Goal: Navigation & Orientation: Find specific page/section

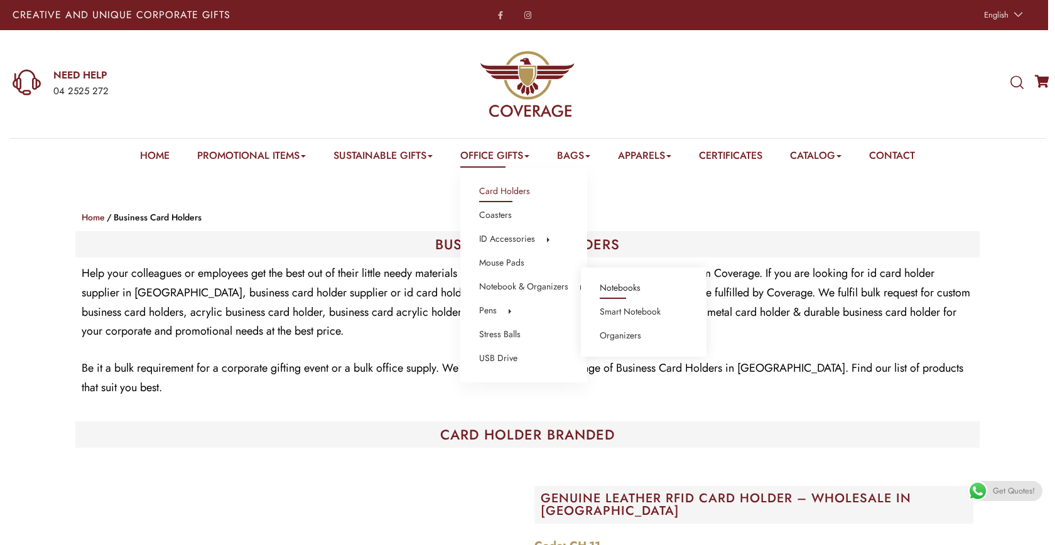
click at [627, 288] on link "Notebooks" at bounding box center [620, 288] width 41 height 16
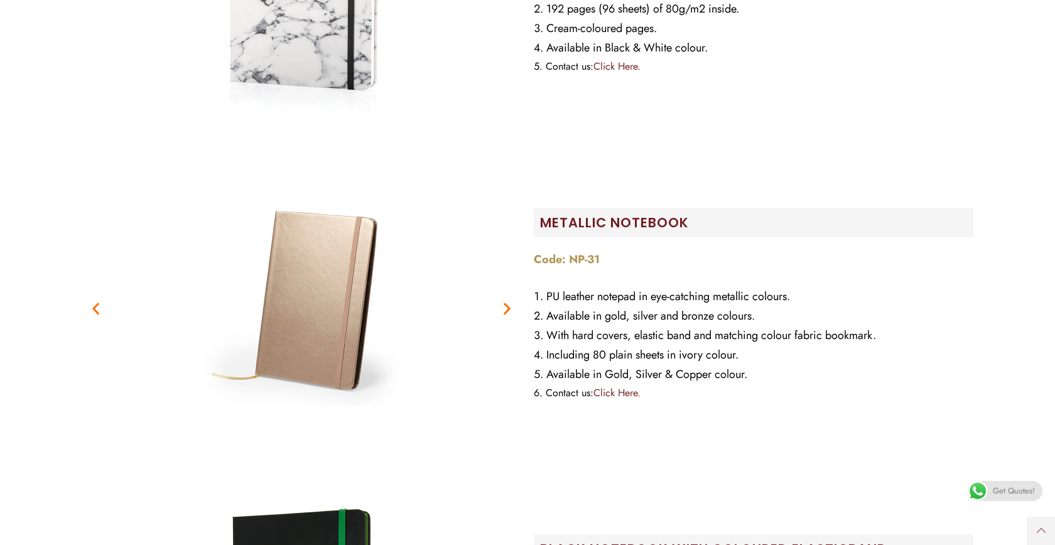
scroll to position [6697, 0]
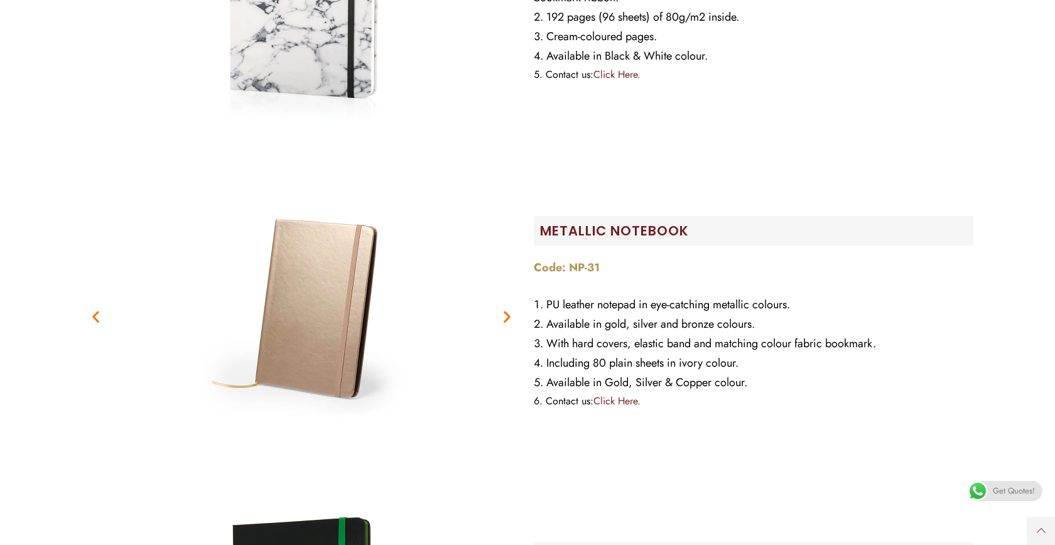
click at [506, 308] on icon "Next slide" at bounding box center [507, 316] width 16 height 16
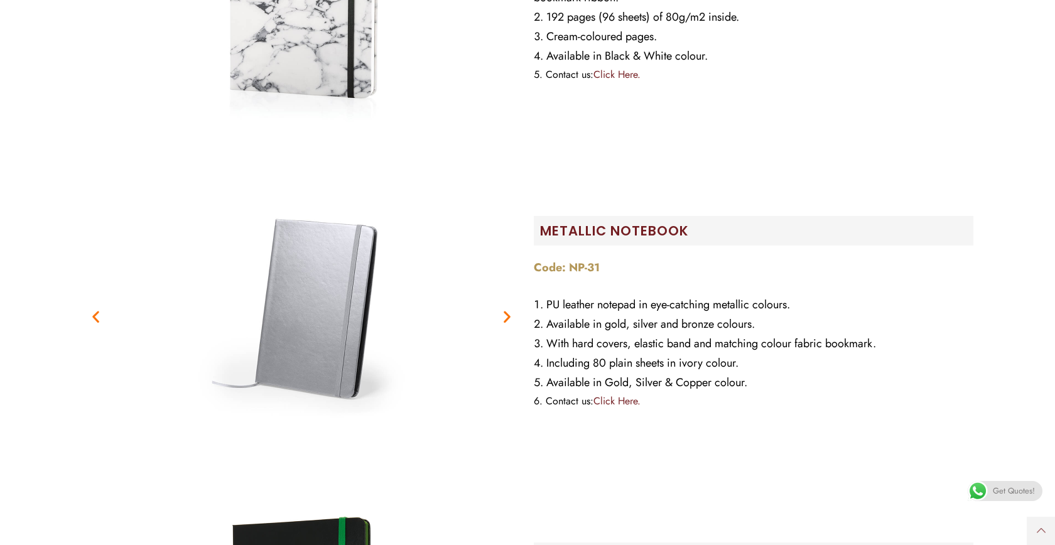
click at [506, 308] on icon "Next slide" at bounding box center [507, 316] width 16 height 16
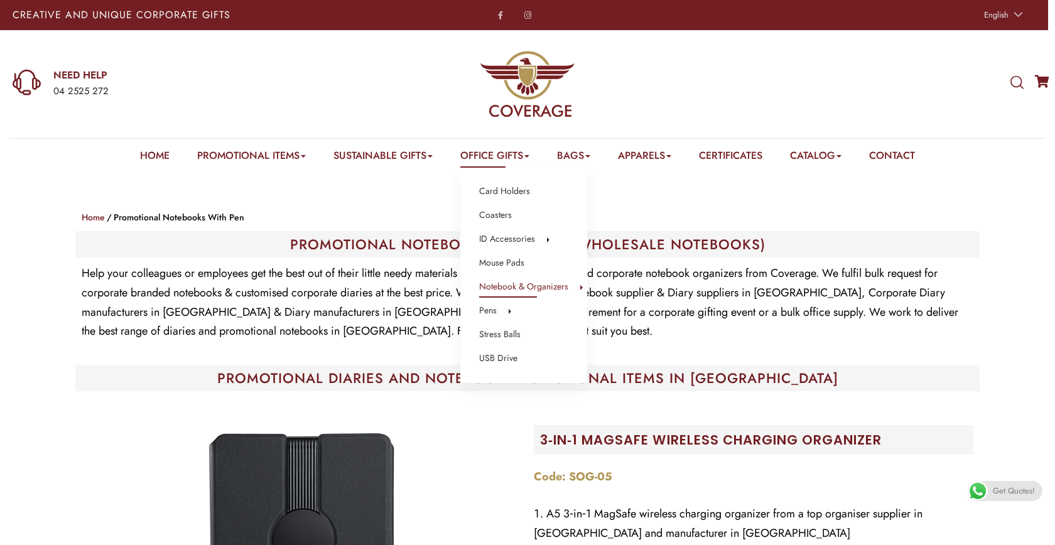
scroll to position [0, 0]
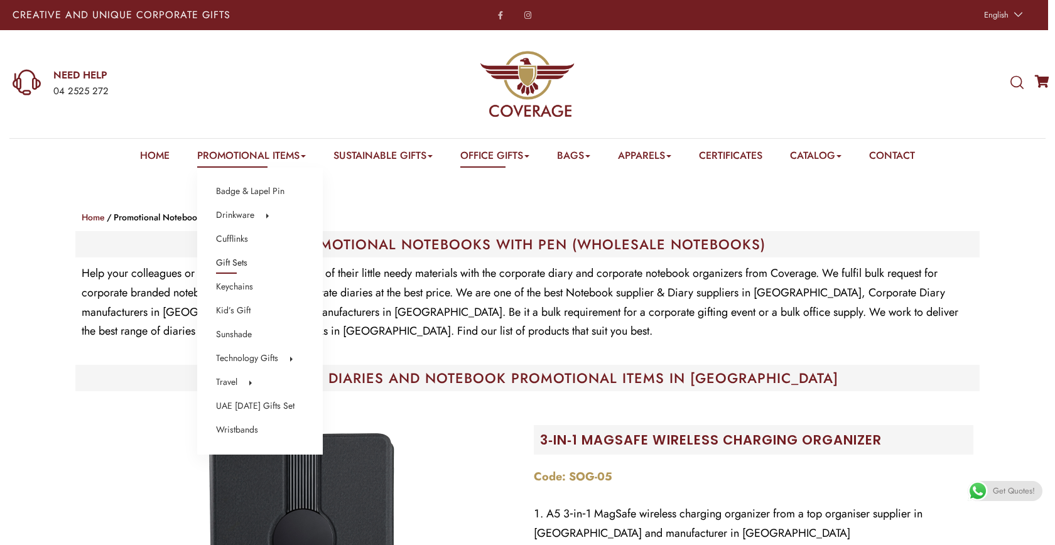
click at [232, 263] on link "Gift Sets" at bounding box center [231, 263] width 31 height 16
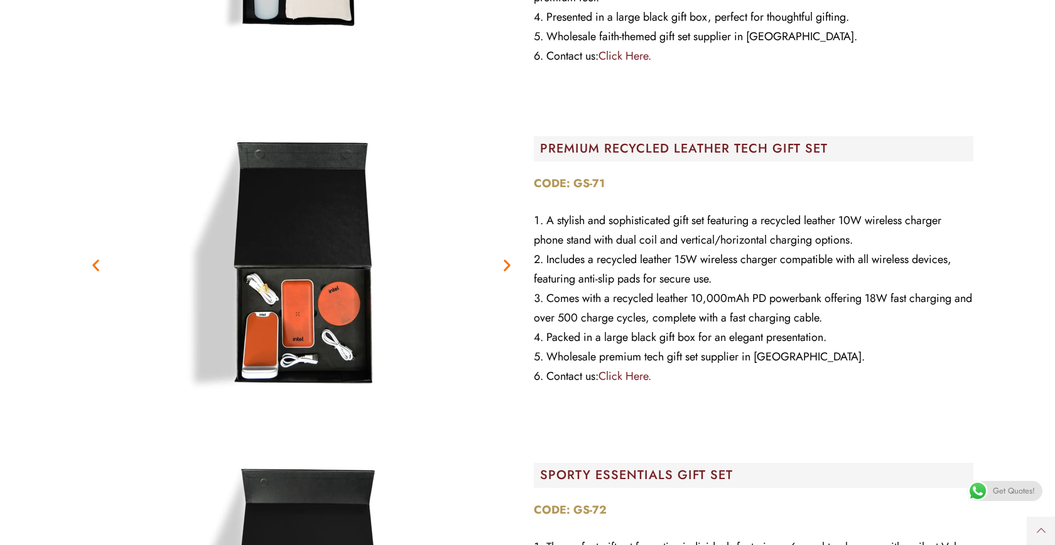
scroll to position [6437, 0]
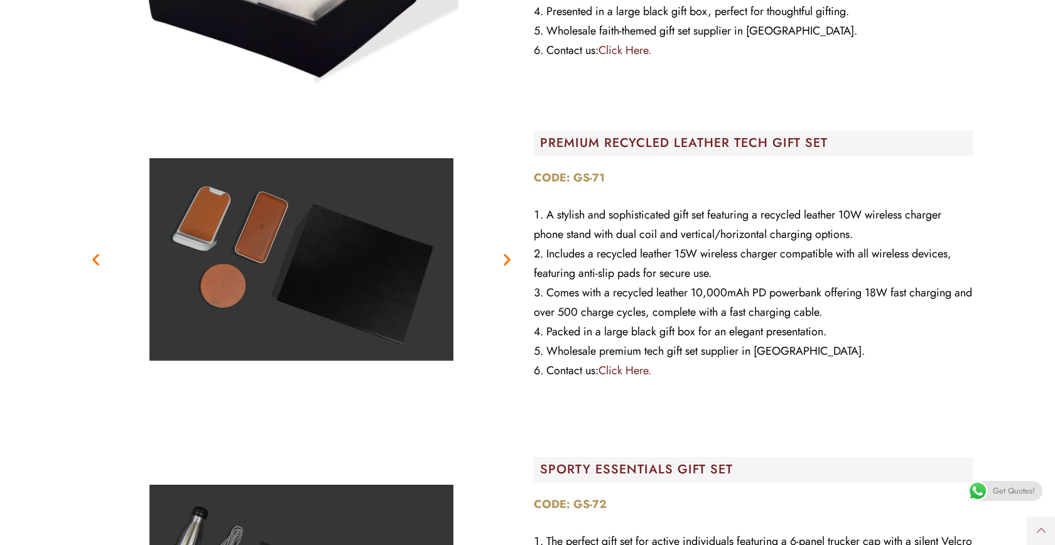
click at [508, 252] on icon "Next slide" at bounding box center [507, 260] width 16 height 16
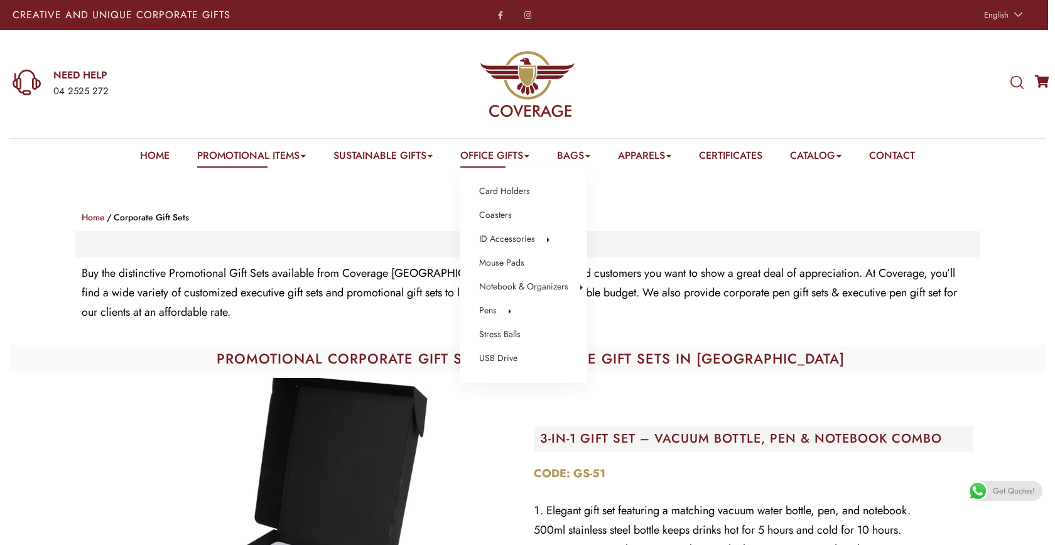
scroll to position [0, 0]
click at [612, 314] on link "Metal Pens" at bounding box center [620, 312] width 40 height 16
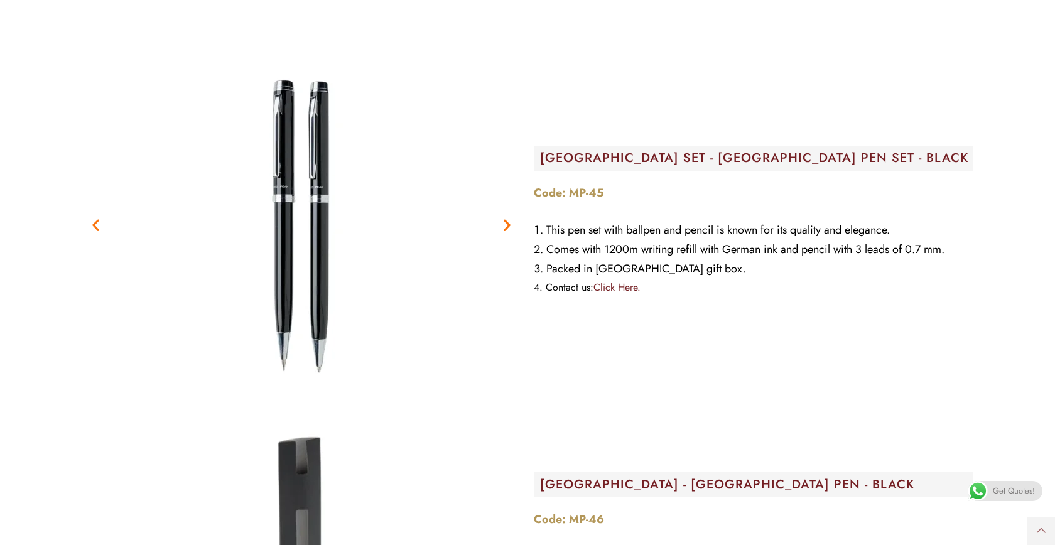
scroll to position [16836, 0]
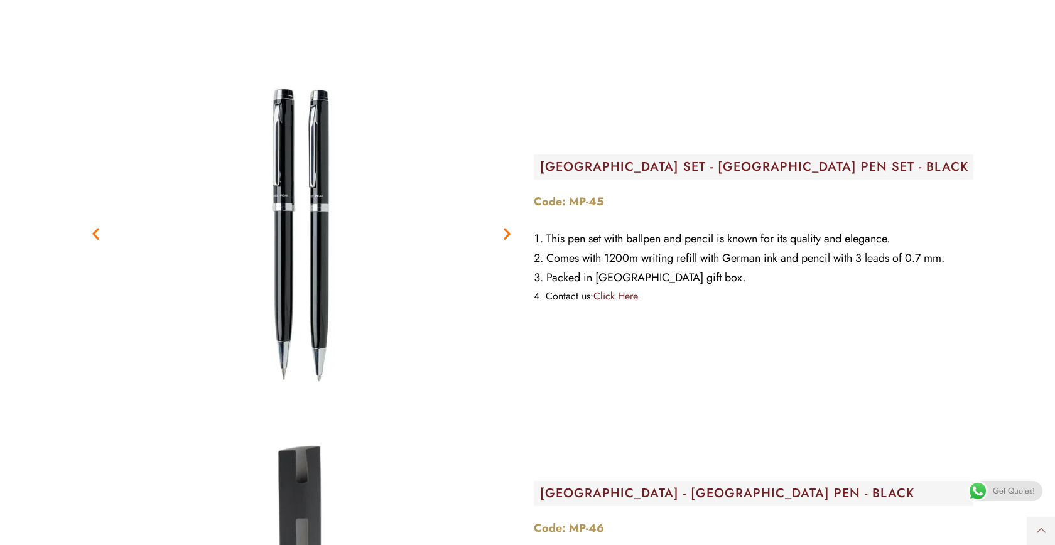
click at [511, 226] on icon "Next slide" at bounding box center [507, 234] width 16 height 16
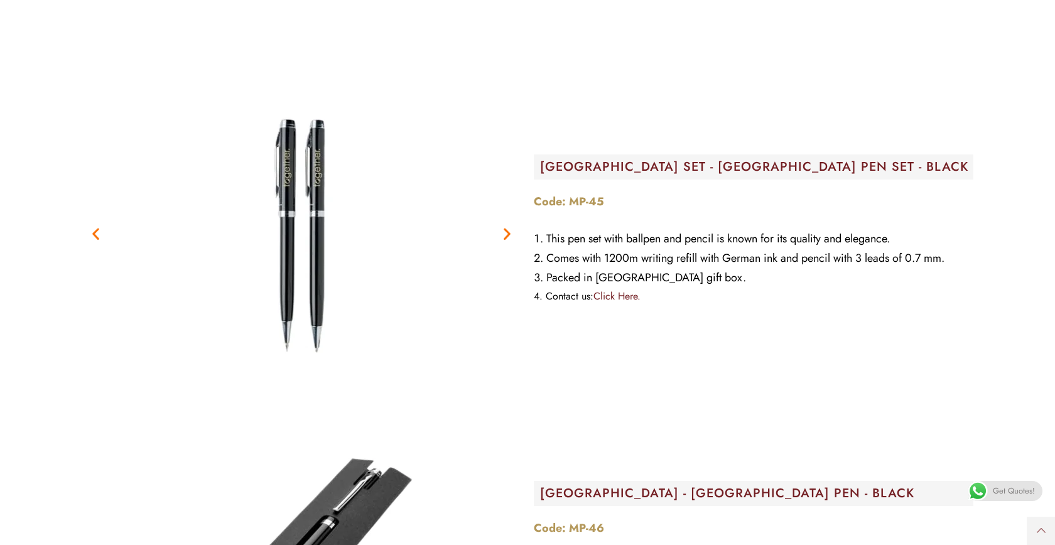
click at [511, 226] on icon "Next slide" at bounding box center [507, 234] width 16 height 16
